Goal: Check status

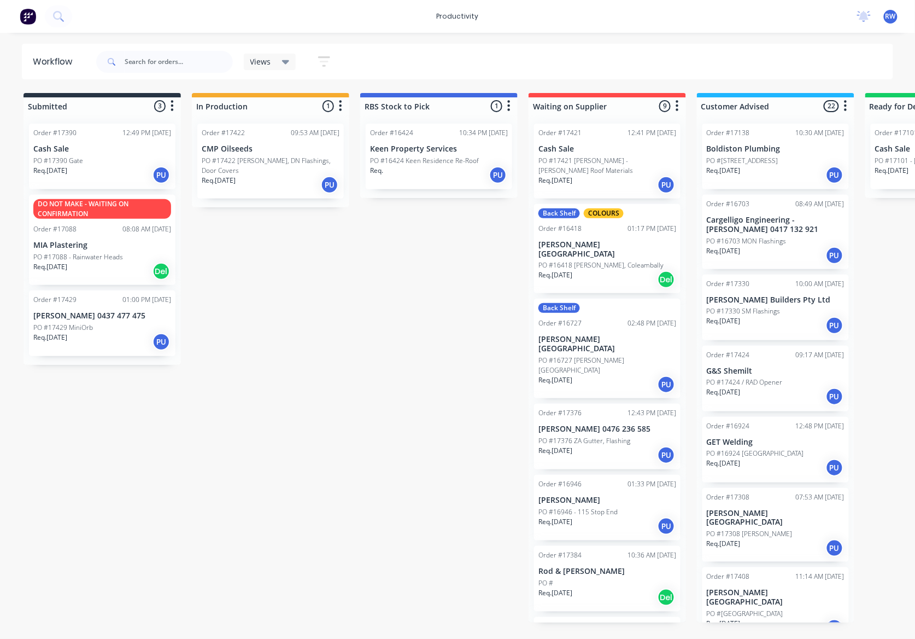
click at [93, 169] on div "Req. [DATE] PU" at bounding box center [102, 175] width 138 height 19
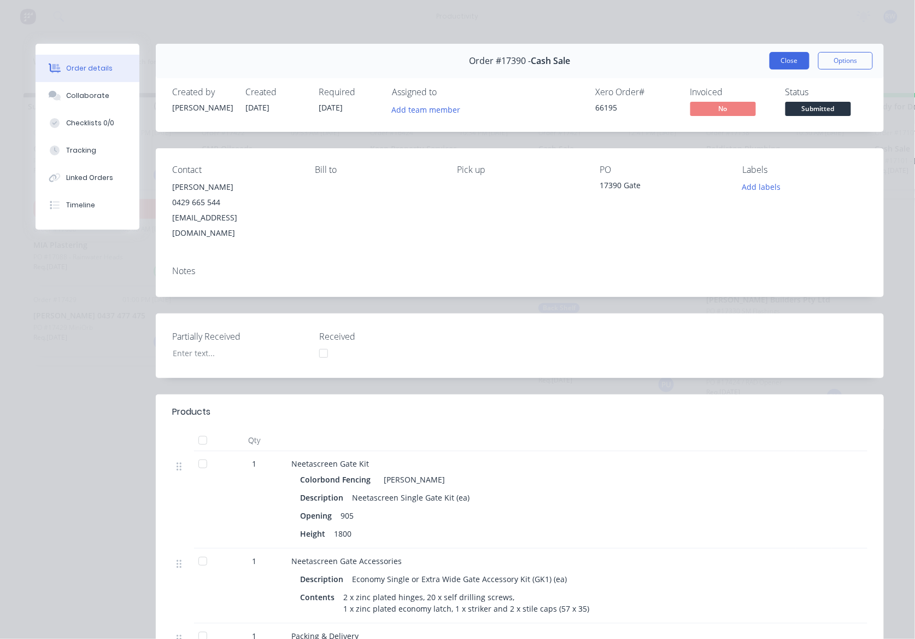
click at [777, 60] on button "Close" at bounding box center [790, 60] width 40 height 17
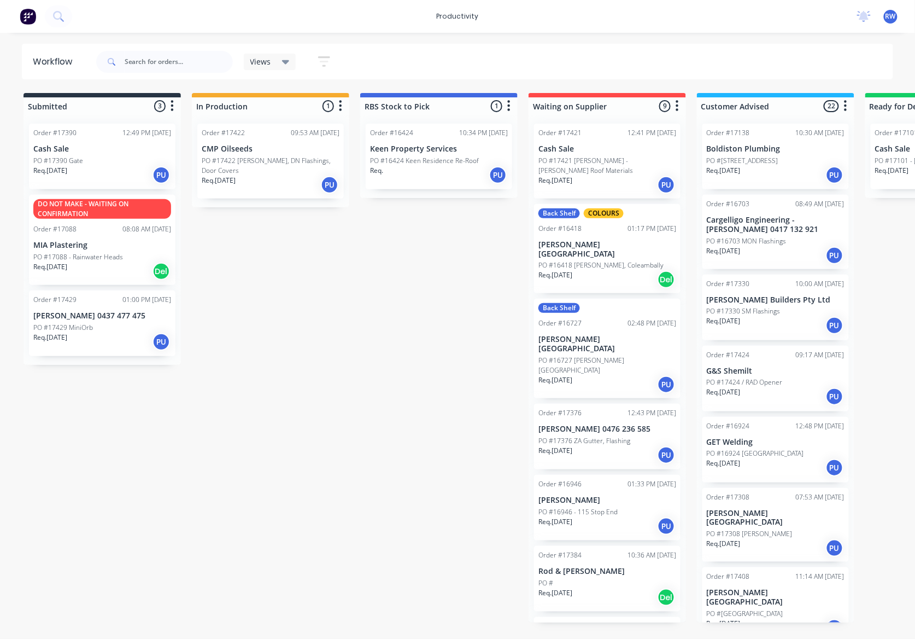
drag, startPoint x: 106, startPoint y: 335, endPoint x: 112, endPoint y: 328, distance: 8.9
click at [112, 328] on div "Order #17390 12:49 PM [DATE] Cash Sale PO #17390 Gate Req. [DATE] PU DO NOT MAK…" at bounding box center [102, 240] width 157 height 250
click at [108, 328] on div "PO #17429 MiniOrb" at bounding box center [102, 328] width 138 height 10
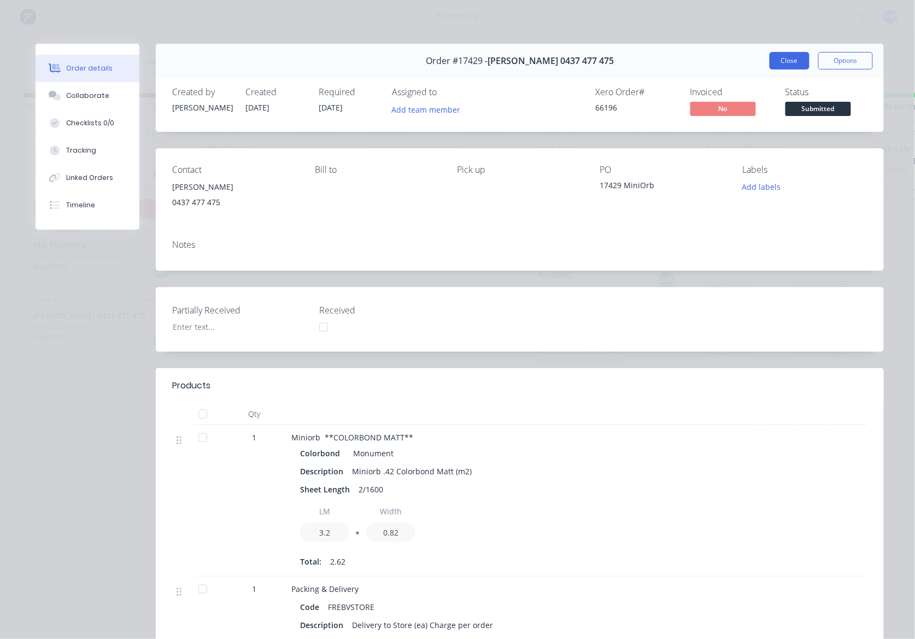
click at [786, 64] on button "Close" at bounding box center [790, 60] width 40 height 17
